Goal: Use online tool/utility: Utilize a website feature to perform a specific function

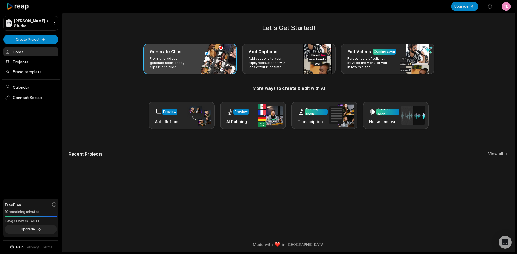
click at [183, 58] on p "From long videos generate social ready clips in one click." at bounding box center [171, 63] width 42 height 13
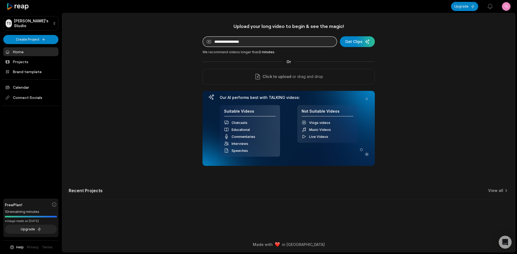
click at [271, 46] on input at bounding box center [270, 41] width 135 height 11
paste input "**********"
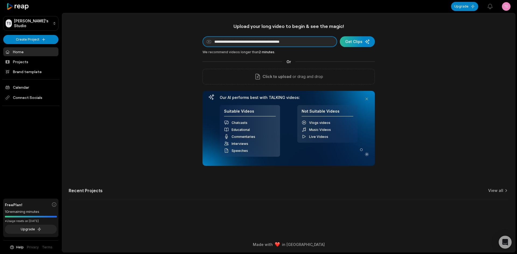
type input "**********"
click at [359, 41] on div "submit" at bounding box center [357, 41] width 35 height 11
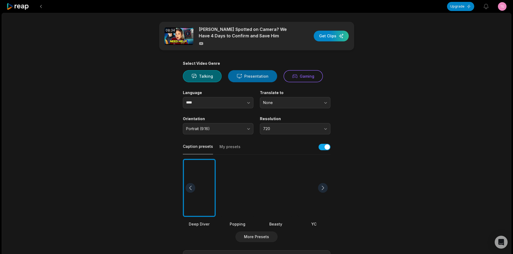
click at [259, 79] on button "Presentation" at bounding box center [252, 76] width 49 height 12
click at [296, 79] on button "Gaming" at bounding box center [303, 76] width 39 height 12
click at [270, 78] on button "Presentation" at bounding box center [252, 76] width 49 height 12
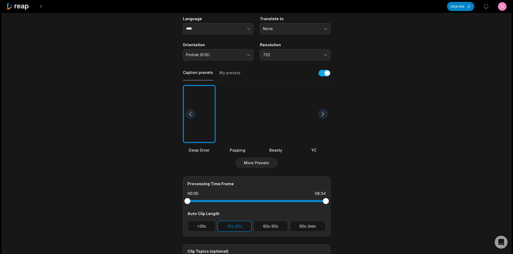
scroll to position [81, 0]
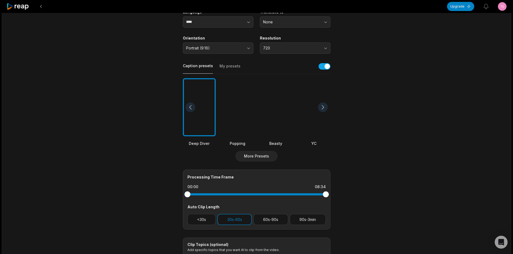
click at [308, 109] on div at bounding box center [314, 107] width 33 height 58
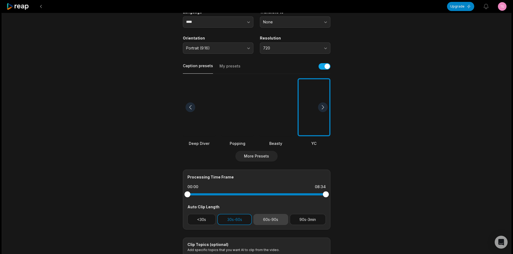
click at [279, 221] on button "60s-90s" at bounding box center [270, 219] width 35 height 11
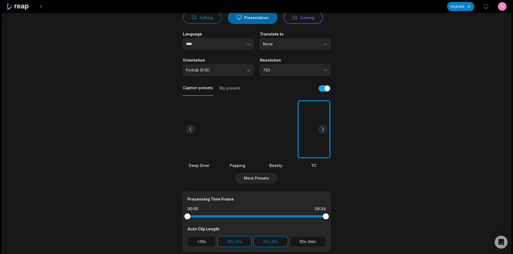
scroll to position [0, 0]
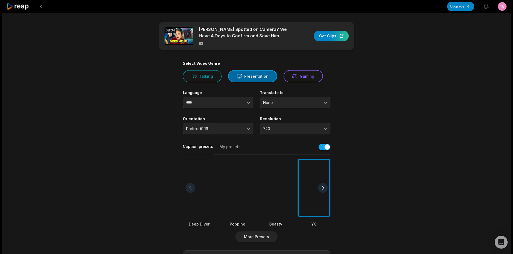
click at [248, 74] on button "Presentation" at bounding box center [252, 76] width 49 height 12
click at [222, 102] on input "****" at bounding box center [218, 102] width 71 height 11
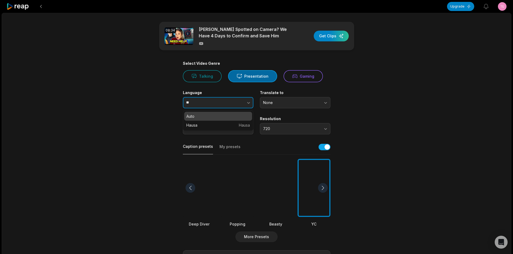
type input "*"
type input "*******"
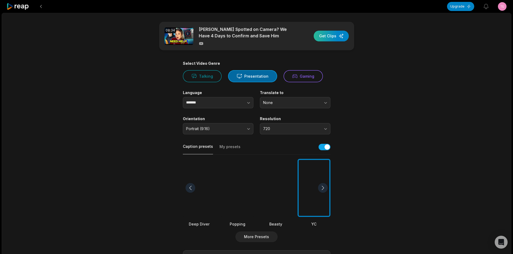
click at [328, 37] on div "button" at bounding box center [331, 36] width 35 height 11
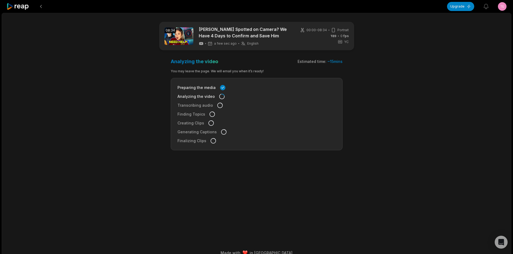
click at [217, 100] on div "Preparing the media Analyzing the video Transcribing audio Finding Topics Creat…" at bounding box center [257, 114] width 172 height 72
drag, startPoint x: 327, startPoint y: 61, endPoint x: 352, endPoint y: 60, distance: 25.1
click at [352, 60] on main "08:34 [PERSON_NAME] Spotted on Camera? We Have 4 Days to Confirm and Save Him a…" at bounding box center [256, 122] width 261 height 200
click at [347, 65] on main "08:34 [PERSON_NAME] Spotted on Camera? We Have 4 Days to Confirm and Save Him a…" at bounding box center [256, 122] width 261 height 200
click at [136, 134] on main "08:34 [PERSON_NAME] Spotted on Camera? We Have 4 Days to Confirm and Save Him 4…" at bounding box center [256, 122] width 261 height 200
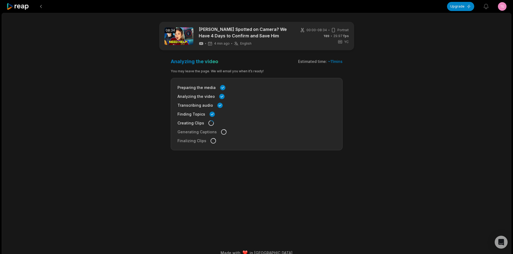
click at [211, 141] on icon at bounding box center [213, 140] width 5 height 5
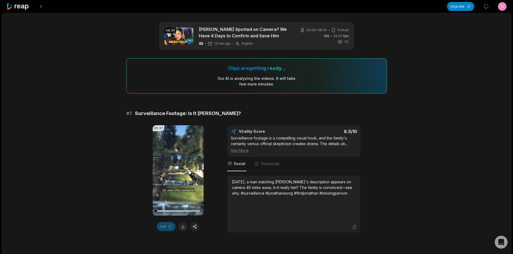
drag, startPoint x: 401, startPoint y: 104, endPoint x: 375, endPoint y: 110, distance: 27.0
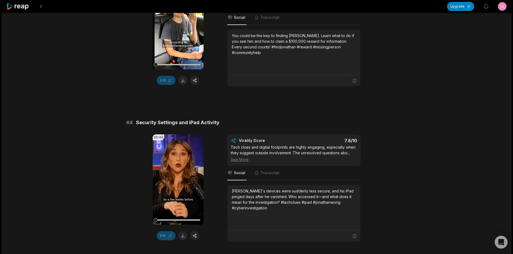
scroll to position [539, 0]
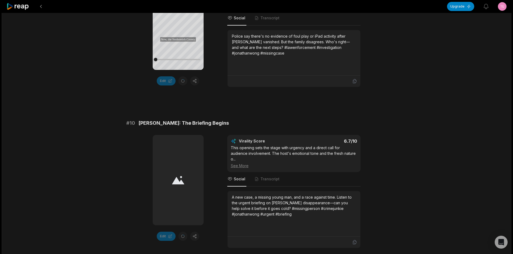
scroll to position [1433, 0]
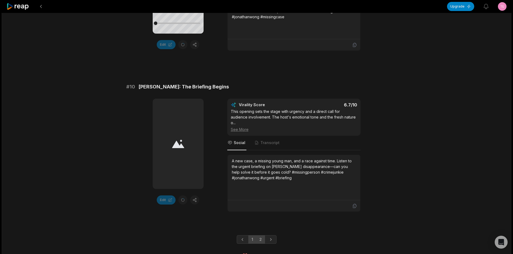
click at [264, 236] on link "2" at bounding box center [260, 240] width 9 height 9
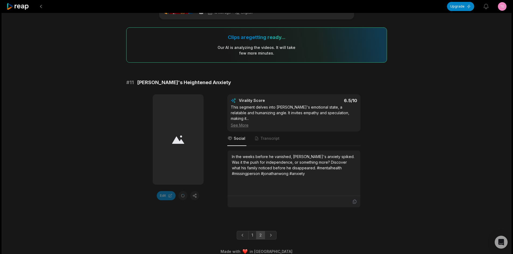
scroll to position [32, 0]
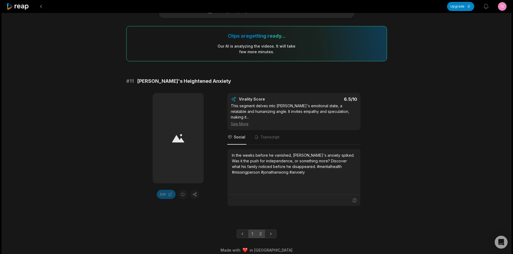
click at [251, 230] on link "1" at bounding box center [252, 234] width 8 height 9
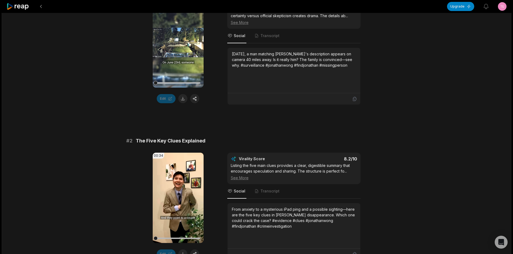
scroll to position [194, 0]
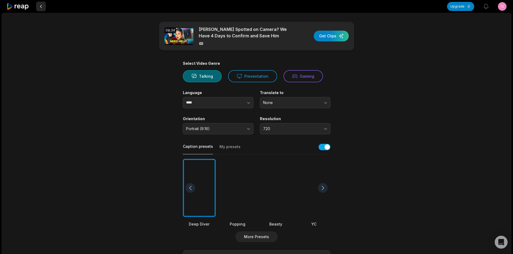
click at [41, 5] on button at bounding box center [41, 7] width 10 height 10
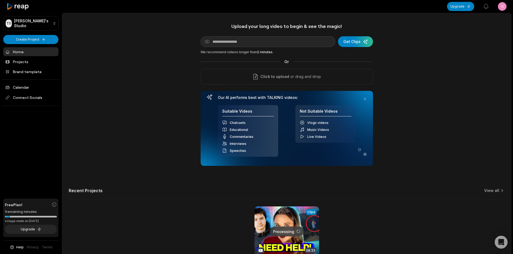
click at [497, 45] on div "Upload your long video to begin & see the magic! YouTube link Get Clips We reco…" at bounding box center [286, 150] width 449 height 254
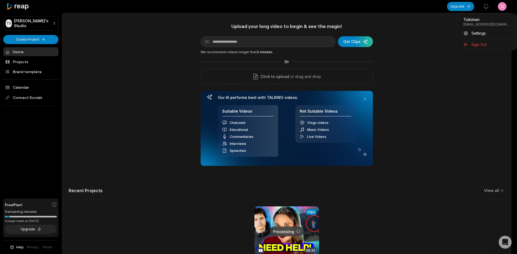
click at [501, 6] on html "TS Tukiman's Studio Create Project Home Projects Brand template Calendar Connec…" at bounding box center [258, 127] width 517 height 254
click at [469, 45] on div "Sign Out" at bounding box center [486, 44] width 55 height 9
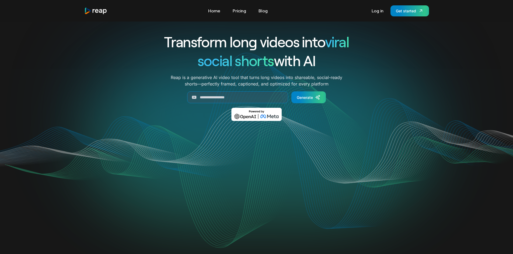
click at [170, 23] on div "Transform long videos into viral social shorts with AI Reap is a generative AI …" at bounding box center [256, 151] width 345 height 259
